Goal: Information Seeking & Learning: Compare options

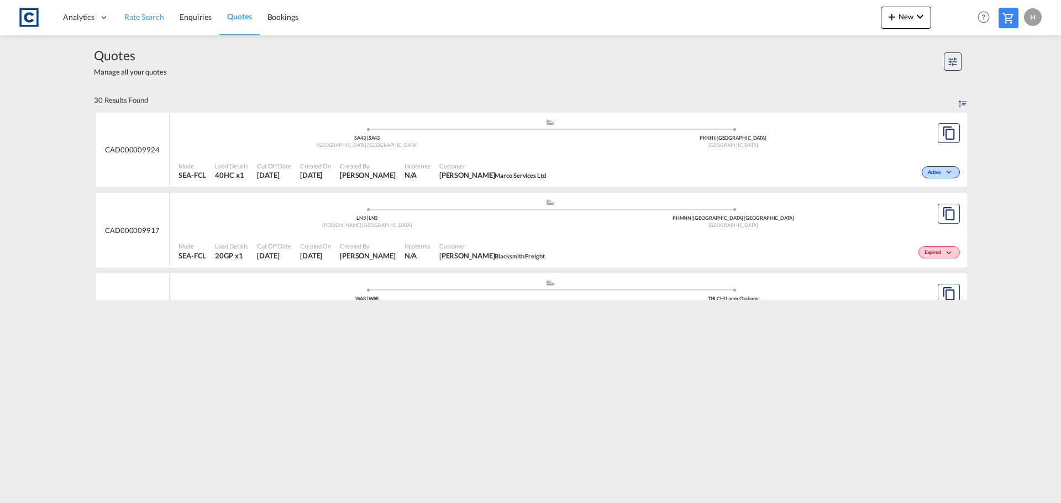
click at [143, 19] on span "Rate Search" at bounding box center [144, 16] width 40 height 9
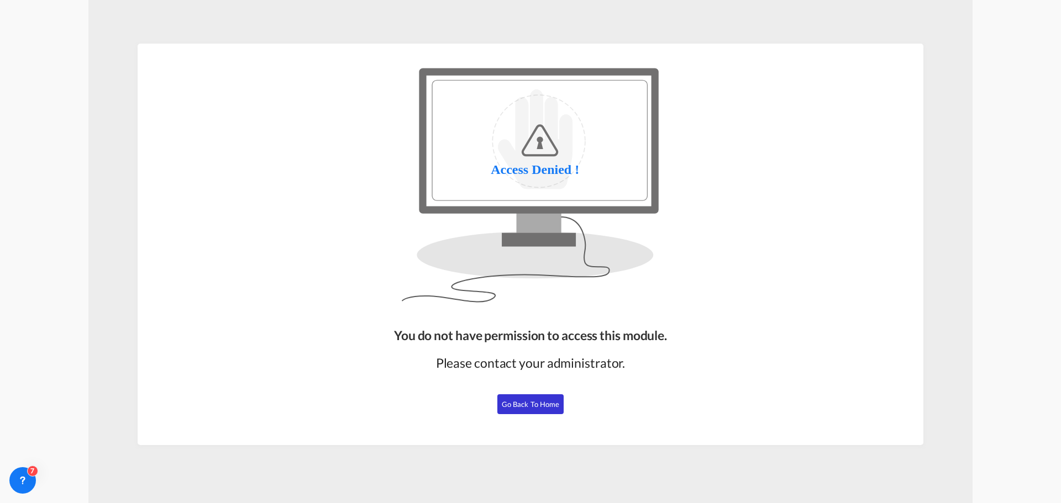
click at [536, 406] on span "Go Back to Home" at bounding box center [531, 404] width 58 height 9
